Goal: Transaction & Acquisition: Purchase product/service

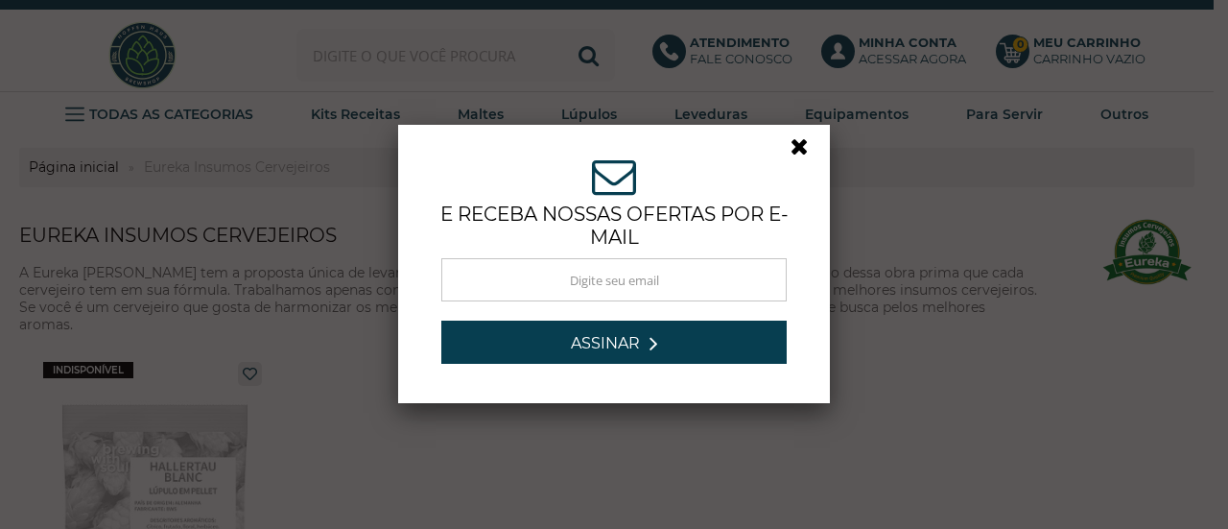
click at [798, 148] on link at bounding box center [808, 151] width 35 height 35
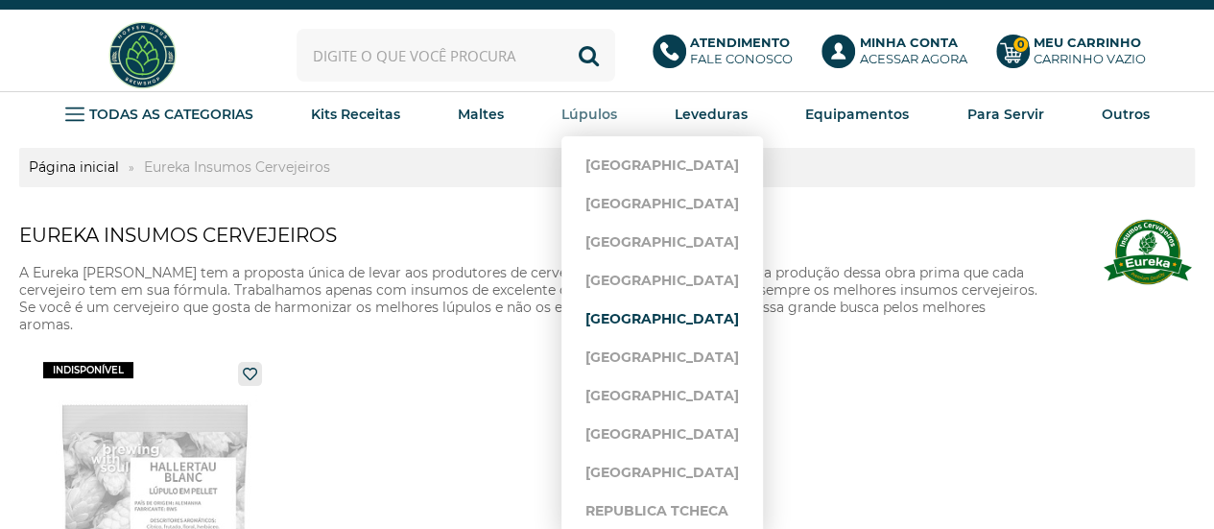
click at [631, 314] on link "[GEOGRAPHIC_DATA]" at bounding box center [662, 318] width 154 height 38
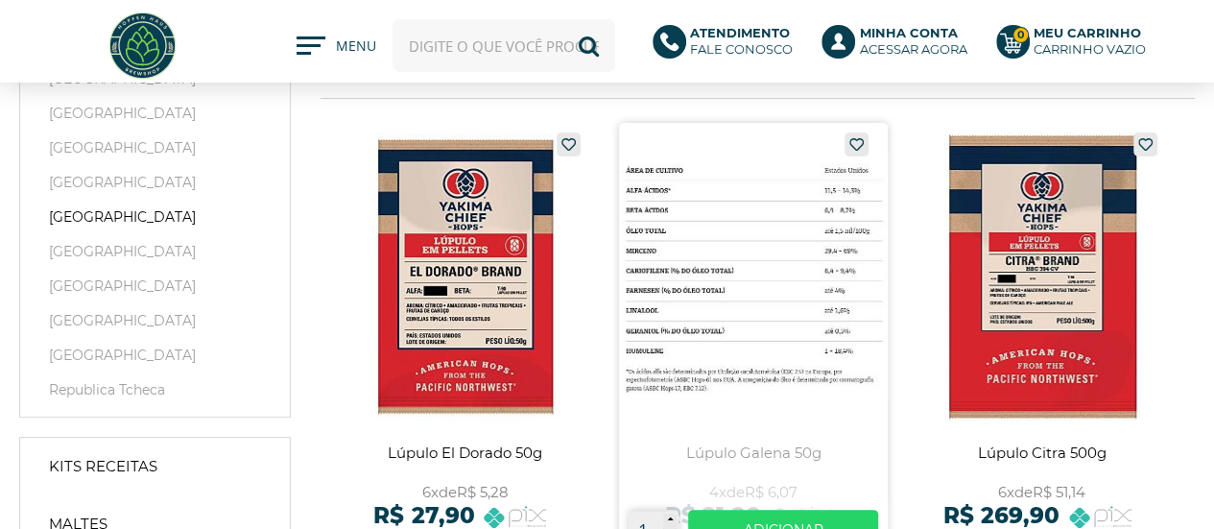
scroll to position [96, 0]
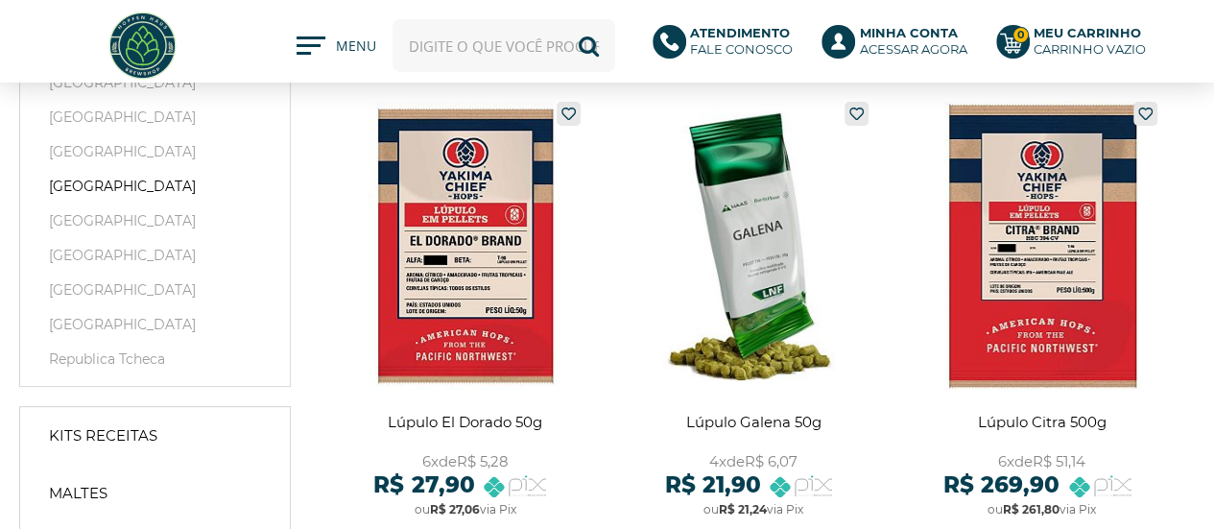
click at [509, 48] on input "text" at bounding box center [505, 45] width 224 height 53
type input "citra"
click at [562, 19] on button "Buscar" at bounding box center [588, 45] width 53 height 53
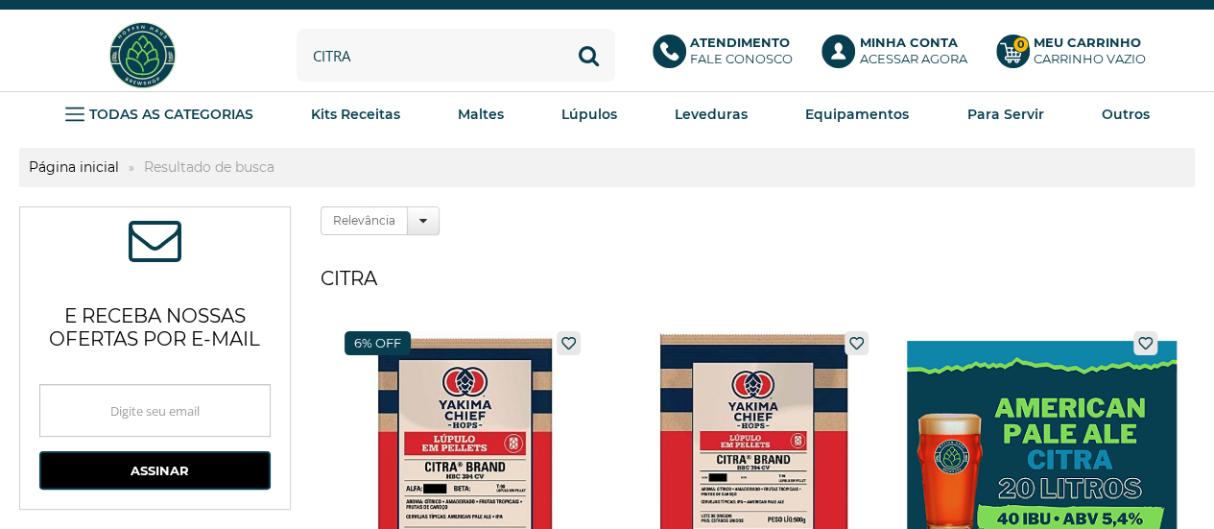
scroll to position [96, 0]
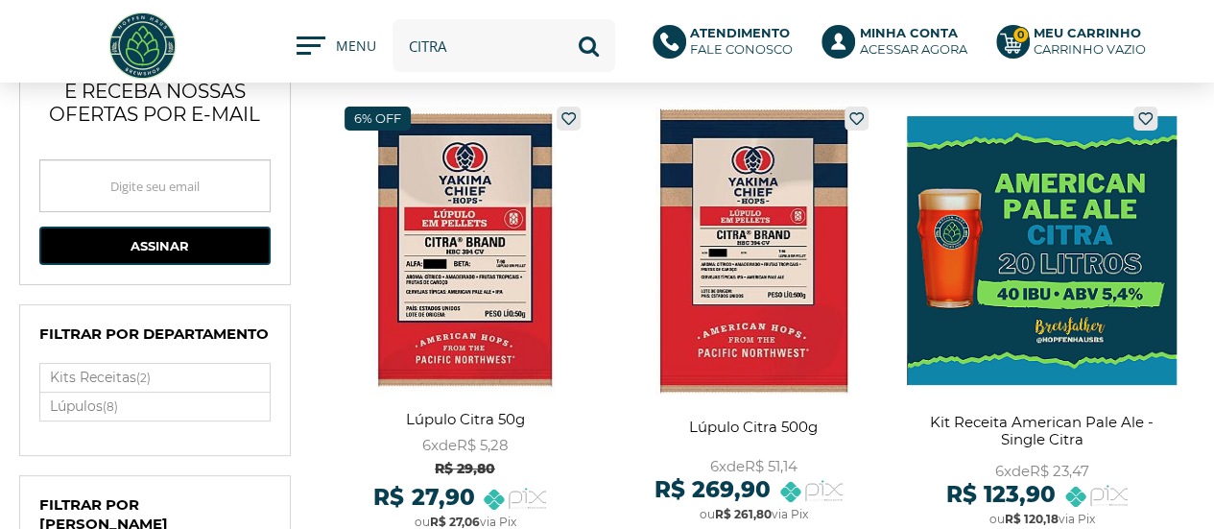
click at [511, 60] on input "citra" at bounding box center [505, 45] width 224 height 53
type input "ekuanot"
click at [562, 19] on button "Buscar" at bounding box center [588, 45] width 53 height 53
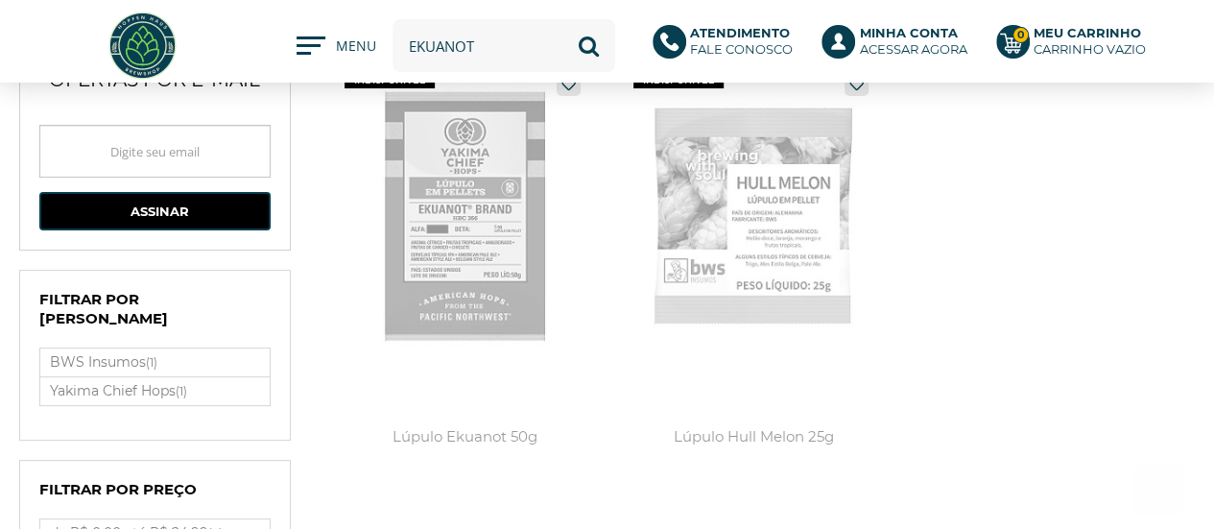
scroll to position [192, 0]
